Goal: Check status: Check status

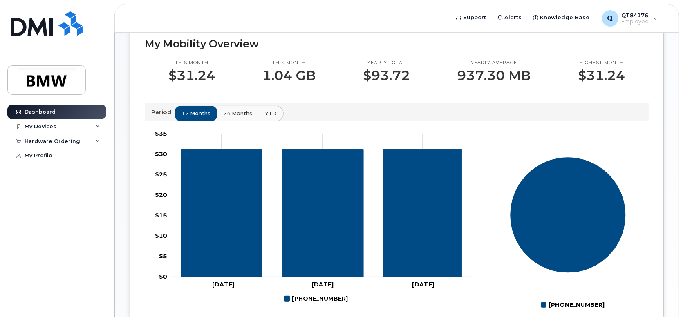
scroll to position [245, 0]
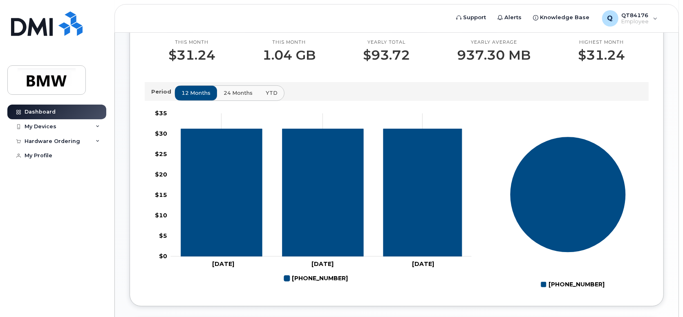
click at [237, 97] on span "24 months" at bounding box center [238, 93] width 29 height 8
click at [269, 96] on span "YTD" at bounding box center [271, 93] width 12 height 8
click at [239, 97] on span "24 months" at bounding box center [238, 93] width 29 height 8
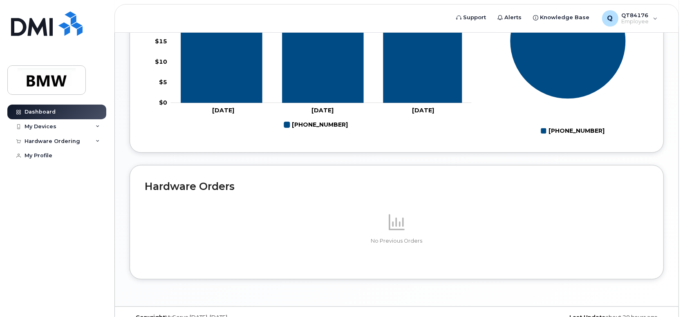
scroll to position [380, 0]
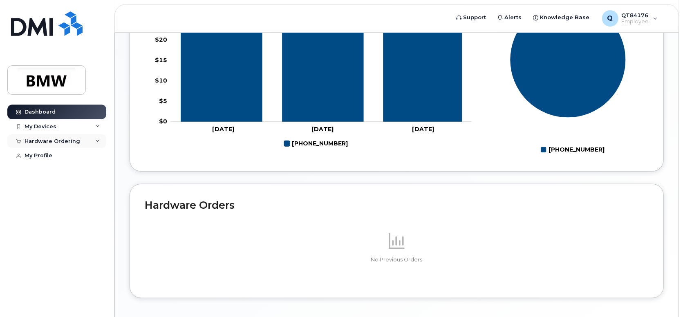
click at [70, 144] on div "Hardware Ordering" at bounding box center [53, 141] width 56 height 7
click at [61, 127] on div "My Devices" at bounding box center [56, 126] width 99 height 15
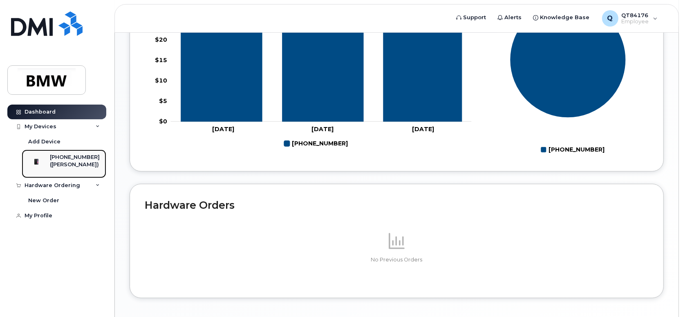
click at [59, 156] on div "[PHONE_NUMBER]" at bounding box center [75, 157] width 50 height 7
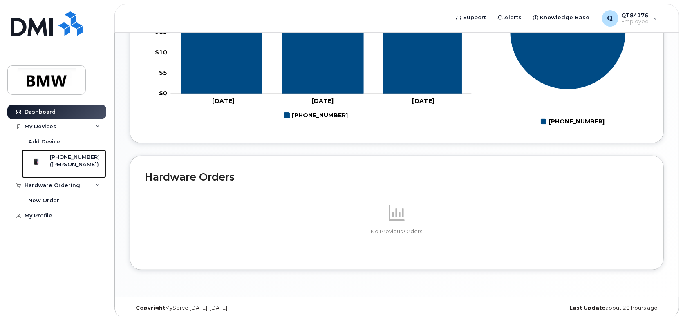
scroll to position [420, 0]
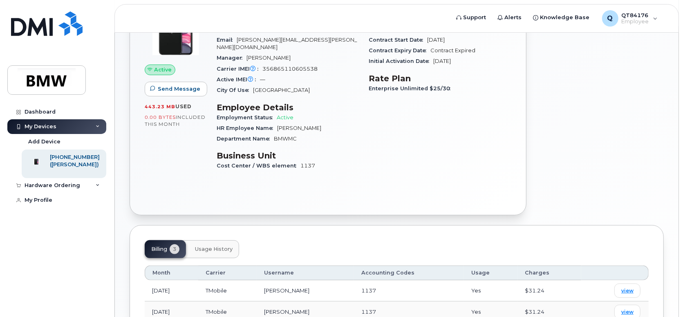
scroll to position [179, 0]
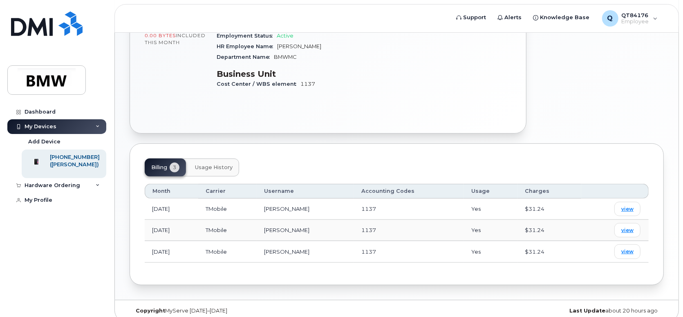
click at [224, 164] on span "Usage History" at bounding box center [214, 167] width 38 height 7
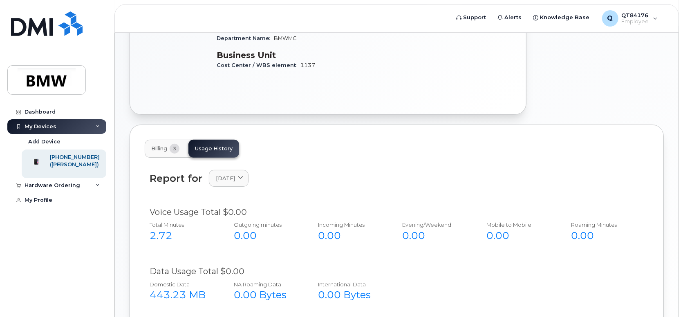
click at [159, 146] on span "Billing" at bounding box center [159, 149] width 16 height 7
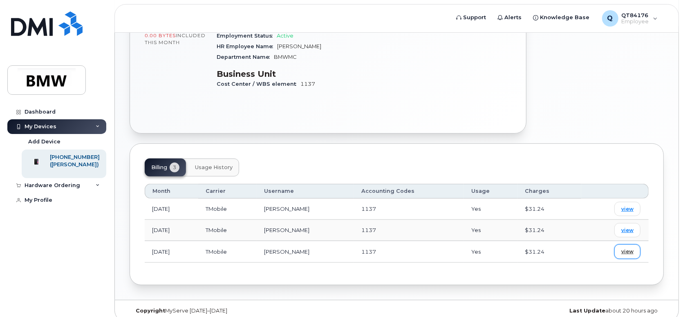
click at [621, 245] on link "view" at bounding box center [628, 252] width 26 height 14
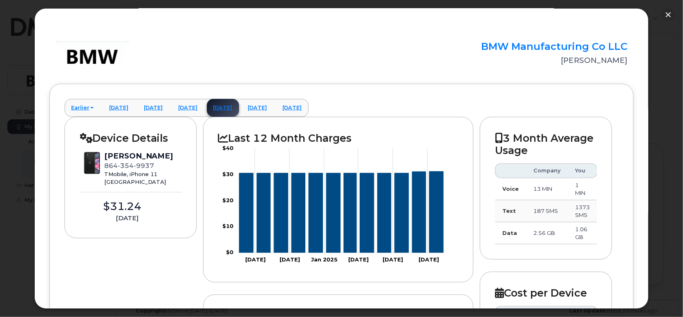
scroll to position [0, 0]
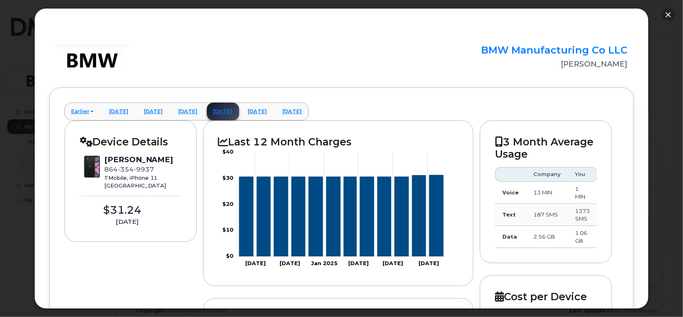
click at [673, 17] on button "button" at bounding box center [668, 14] width 13 height 13
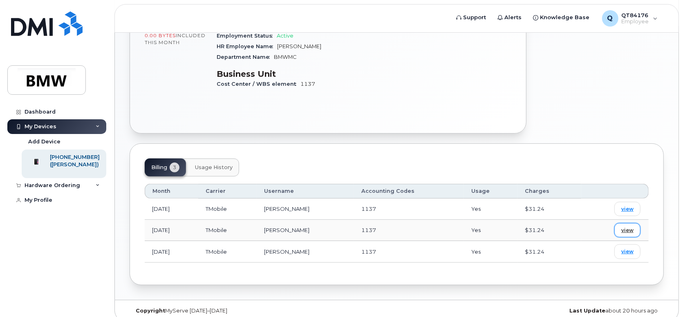
click at [630, 227] on span "view" at bounding box center [627, 230] width 12 height 7
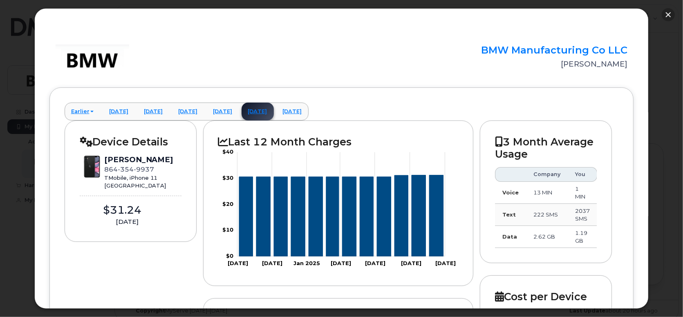
click at [671, 13] on button "button" at bounding box center [668, 14] width 13 height 13
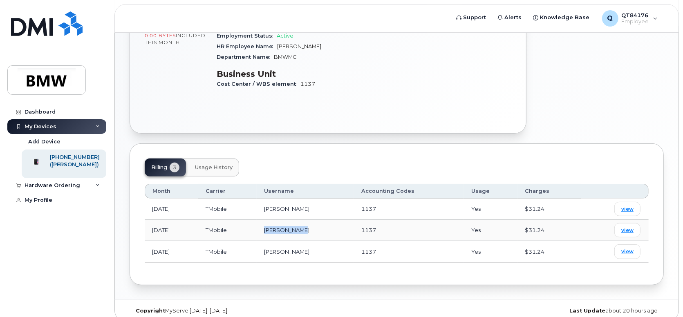
drag, startPoint x: 316, startPoint y: 219, endPoint x: 266, endPoint y: 225, distance: 50.7
click at [266, 225] on tr "[DATE] TMobile [PERSON_NAME] 1137 Yes $31.24 view" at bounding box center [397, 230] width 504 height 21
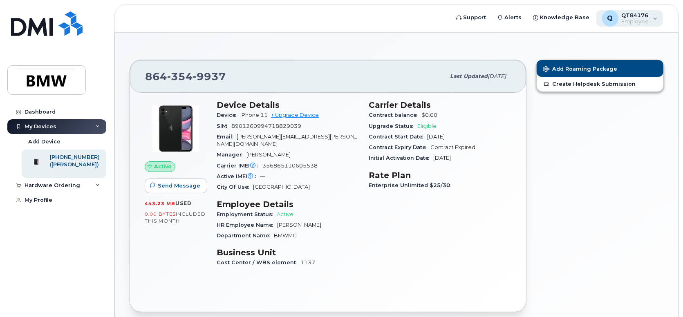
click at [626, 15] on span "QT84176" at bounding box center [635, 15] width 27 height 7
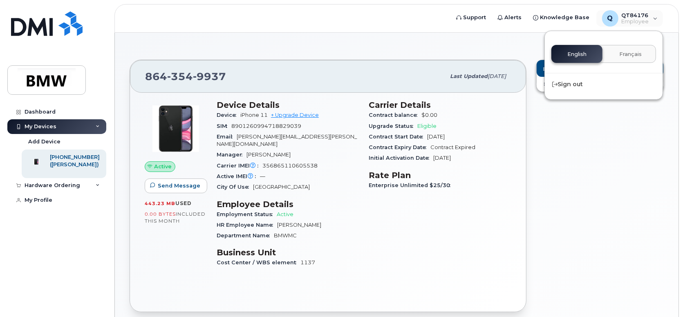
click at [276, 40] on div "[PHONE_NUMBER] Last updated [DATE] Active Send Message 443.23 MB  used 0.00 Byt…" at bounding box center [397, 256] width 564 height 446
